Goal: Task Accomplishment & Management: Use online tool/utility

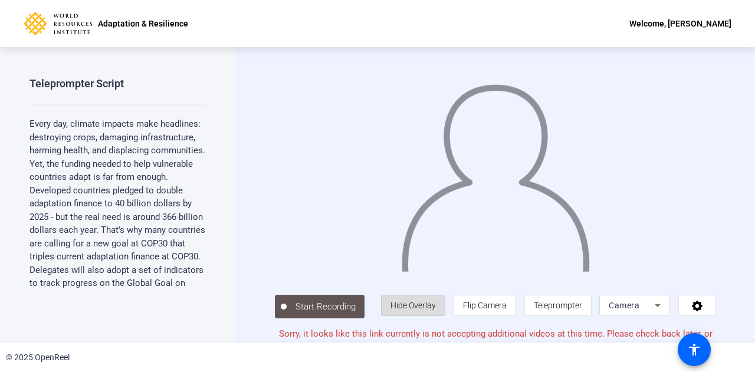
click at [390, 304] on span "Hide Overlay" at bounding box center [412, 305] width 45 height 9
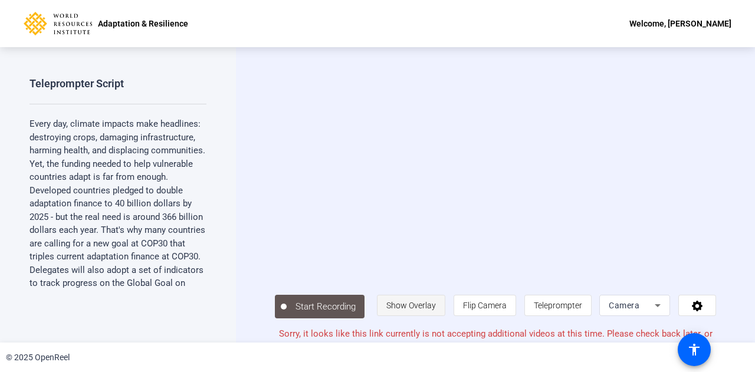
scroll to position [9, 0]
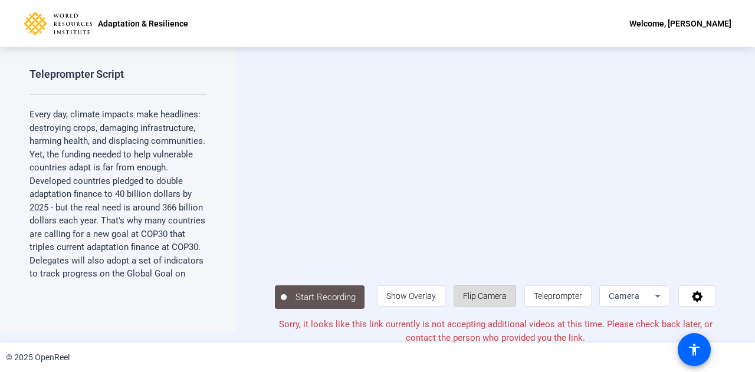
click at [498, 303] on span "Flip Camera" at bounding box center [485, 296] width 44 height 22
click at [609, 299] on span "Camera" at bounding box center [624, 295] width 31 height 9
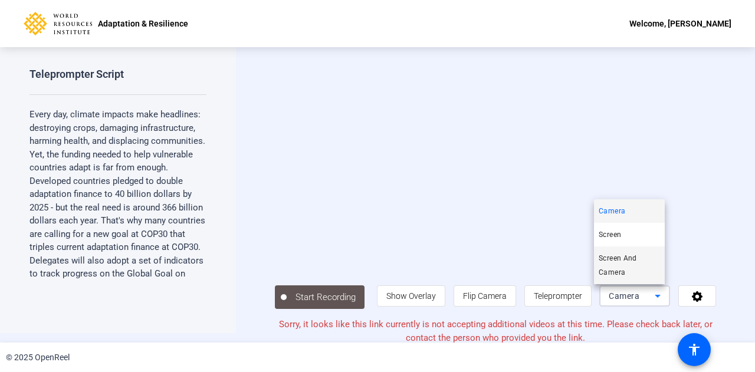
click at [610, 247] on mat-option "Screen And Camera" at bounding box center [629, 266] width 71 height 38
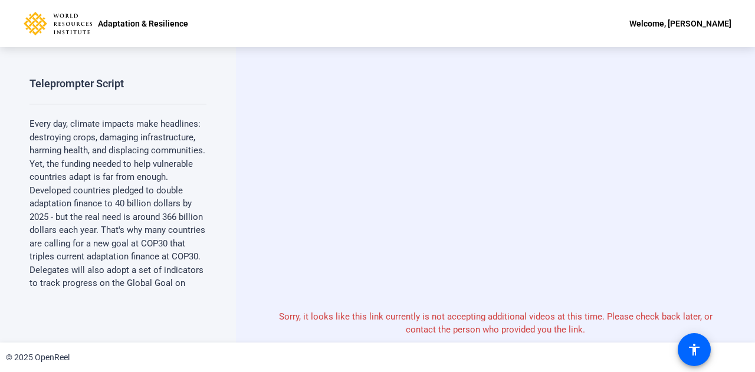
scroll to position [0, 0]
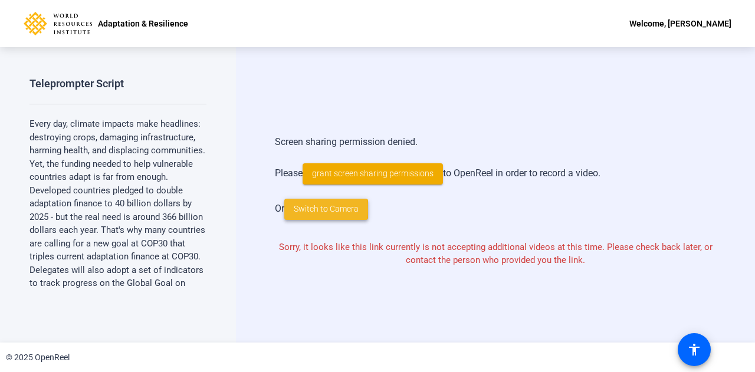
click at [317, 209] on span "Switch to Camera" at bounding box center [326, 209] width 65 height 12
